Goal: Transaction & Acquisition: Purchase product/service

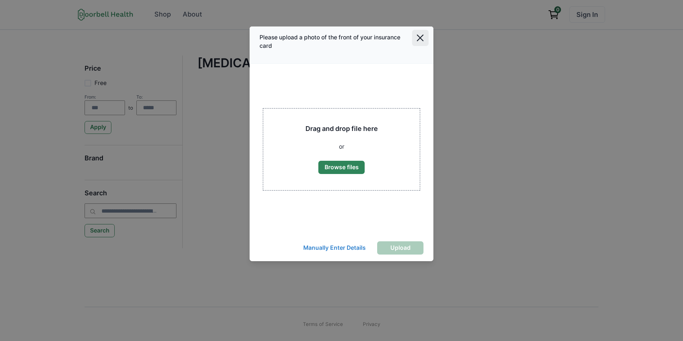
click at [424, 40] on button "Close" at bounding box center [420, 38] width 17 height 17
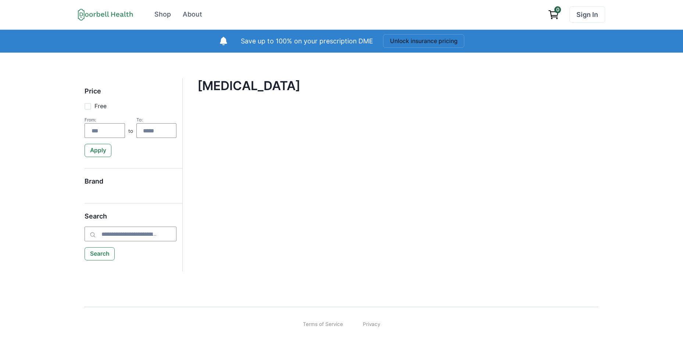
click at [233, 132] on div "[MEDICAL_DATA] Filter Clear all Price Free From: to To: Apply Brand Apply Brand…" at bounding box center [391, 151] width 416 height 147
